Goal: Task Accomplishment & Management: Manage account settings

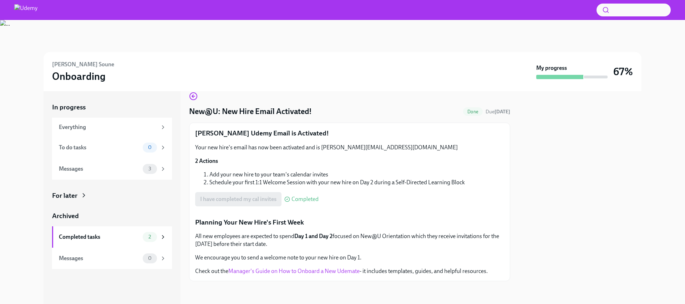
scroll to position [173, 0]
click at [102, 169] on div "Messages" at bounding box center [99, 169] width 81 height 8
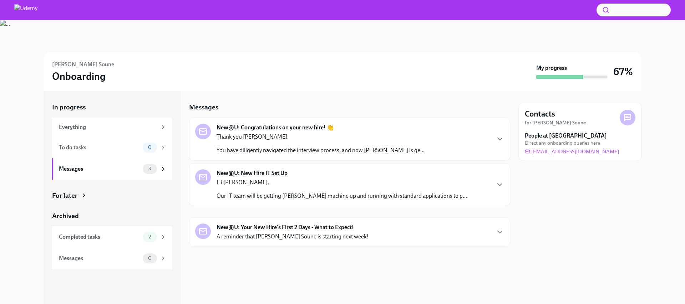
click at [488, 144] on div "New@U: Congratulations on your new hire! 👏 Thank you [PERSON_NAME], You have di…" at bounding box center [349, 139] width 309 height 31
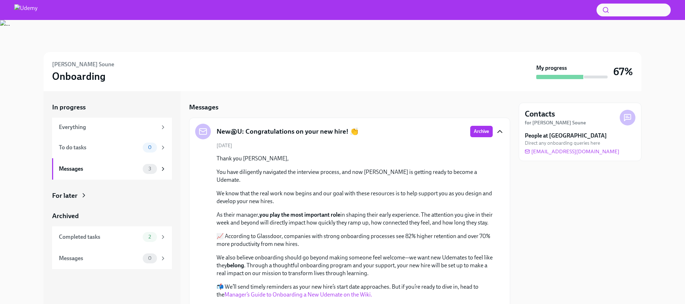
click at [503, 131] on icon "button" at bounding box center [499, 131] width 9 height 9
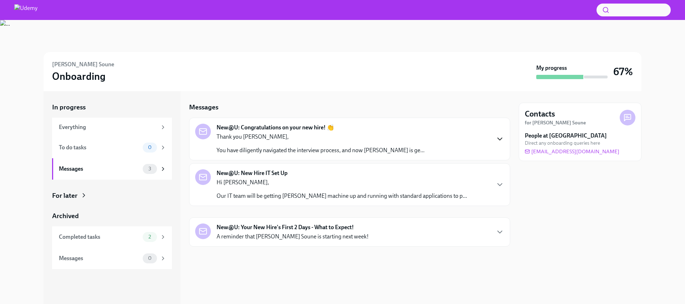
click at [486, 133] on div "New@U: Congratulations on your new hire! 👏 Thank you [PERSON_NAME], You have di…" at bounding box center [349, 139] width 309 height 31
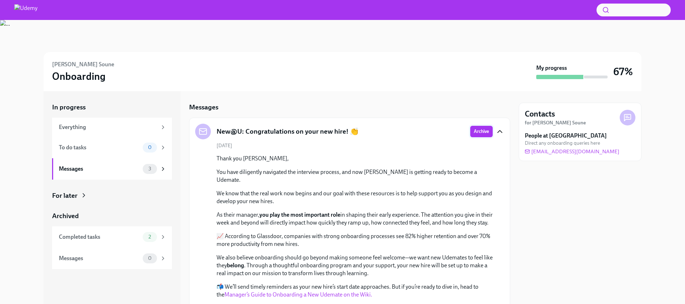
click at [481, 132] on span "Archive" at bounding box center [481, 131] width 15 height 7
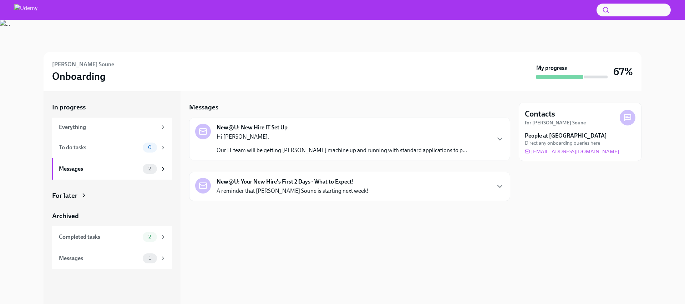
click at [496, 133] on div "New@U: New Hire IT Set Up Hi [PERSON_NAME], Our IT team will be getting [PERSON…" at bounding box center [349, 139] width 309 height 31
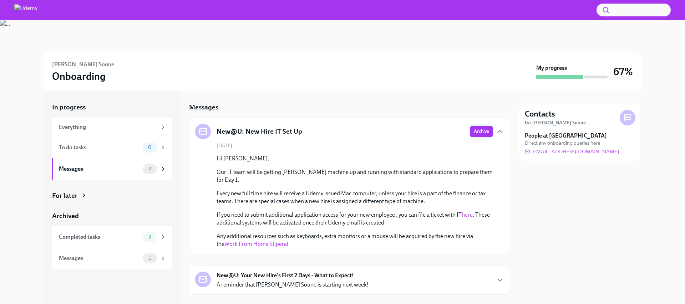
click at [482, 131] on span "Archive" at bounding box center [481, 131] width 15 height 7
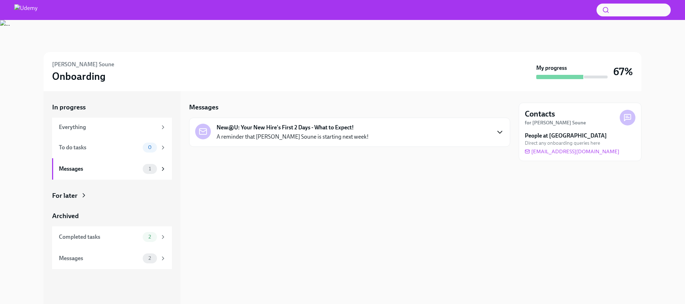
click at [500, 129] on icon "button" at bounding box center [499, 132] width 9 height 9
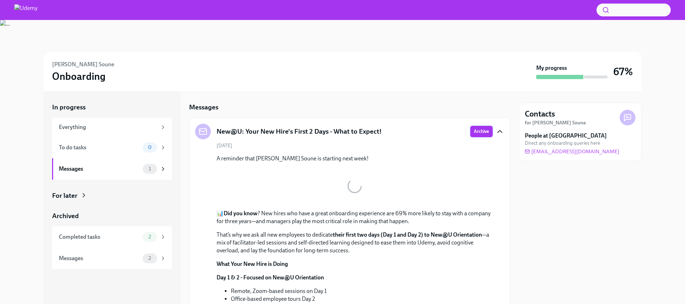
click at [482, 131] on span "Archive" at bounding box center [481, 131] width 15 height 7
